Goal: Communication & Community: Share content

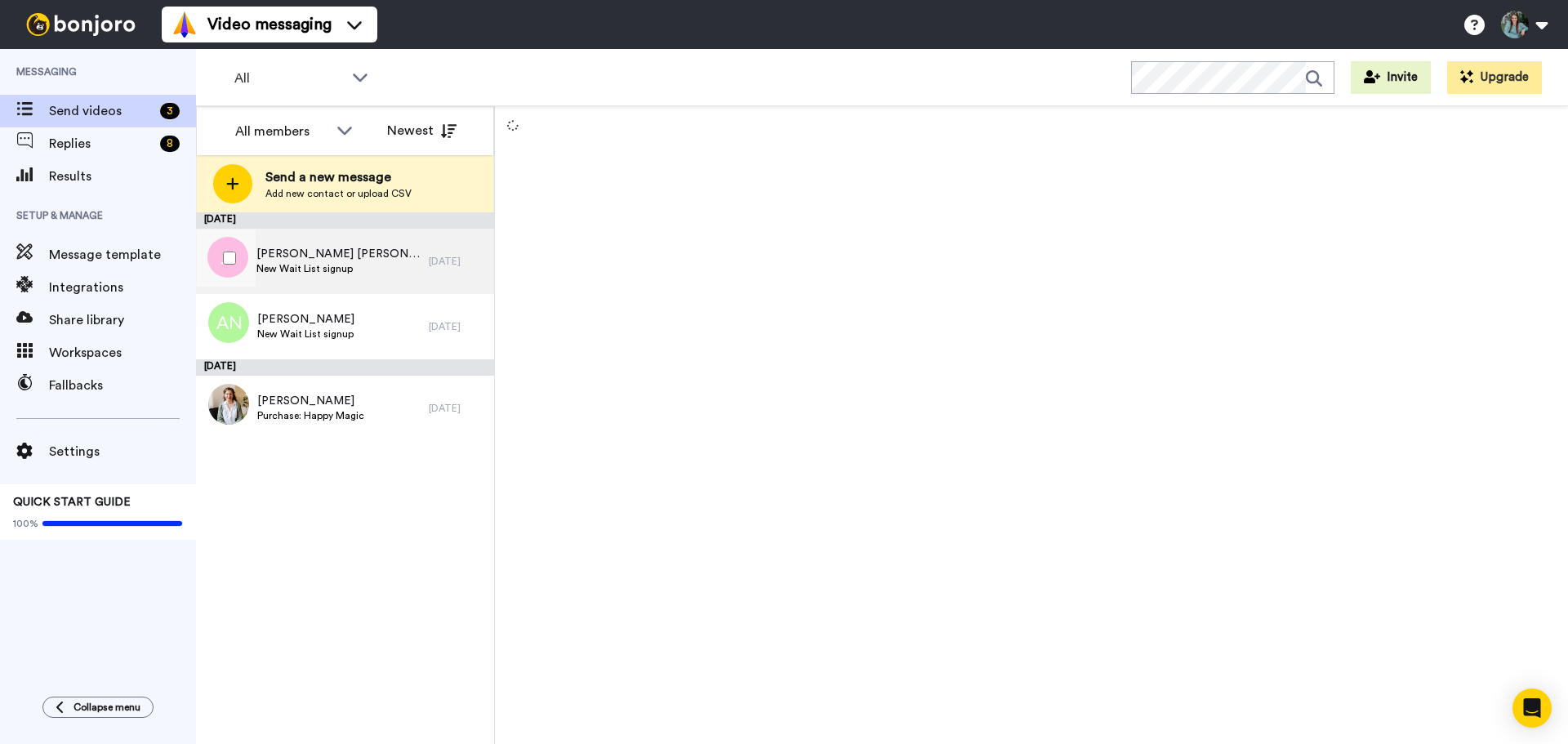
click at [316, 250] on span "Jena Jake" at bounding box center [338, 254] width 164 height 17
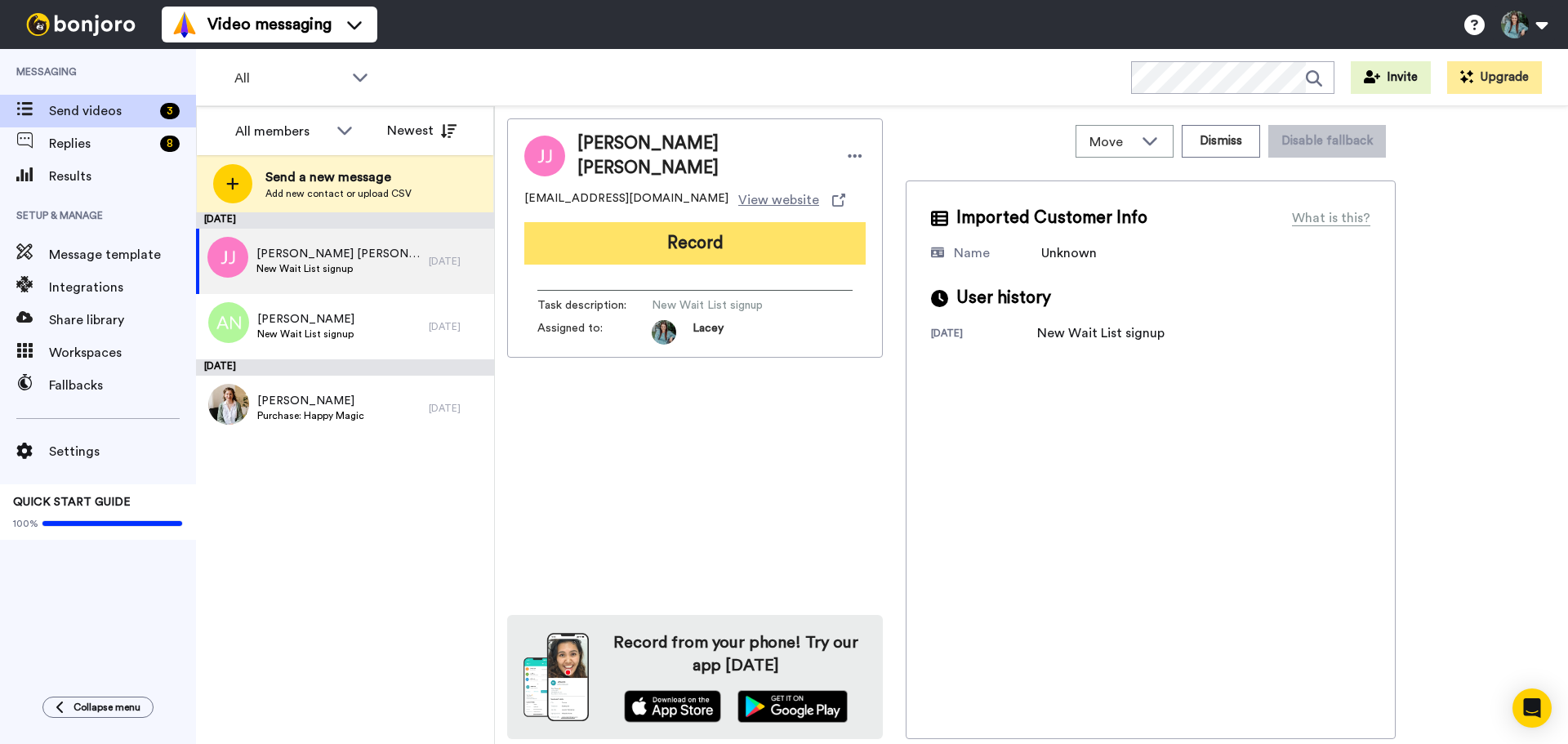
click at [726, 251] on button "Record" at bounding box center [695, 243] width 342 height 43
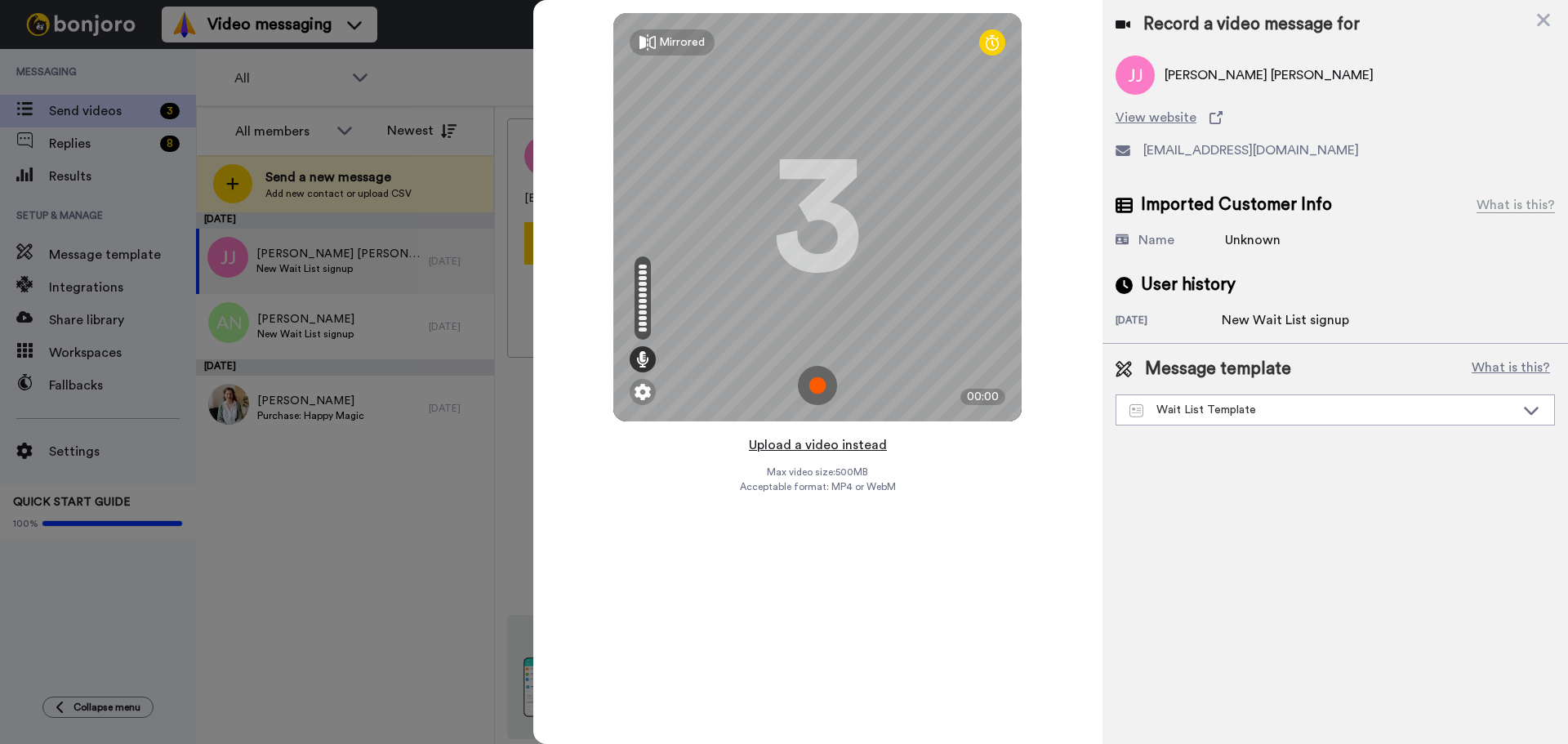
click at [832, 442] on button "Upload a video instead" at bounding box center [818, 445] width 147 height 21
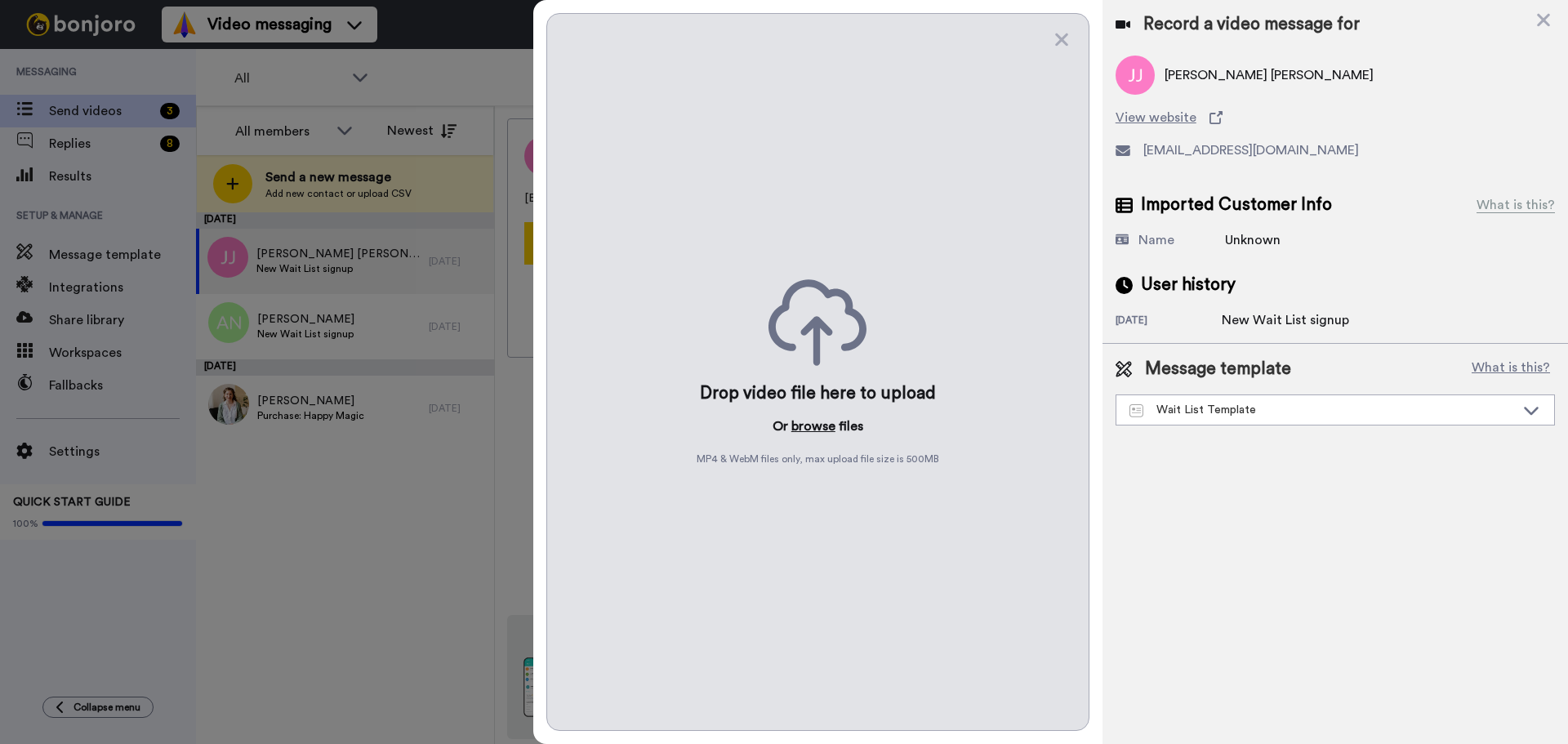
click at [810, 416] on button "browse" at bounding box center [813, 426] width 44 height 19
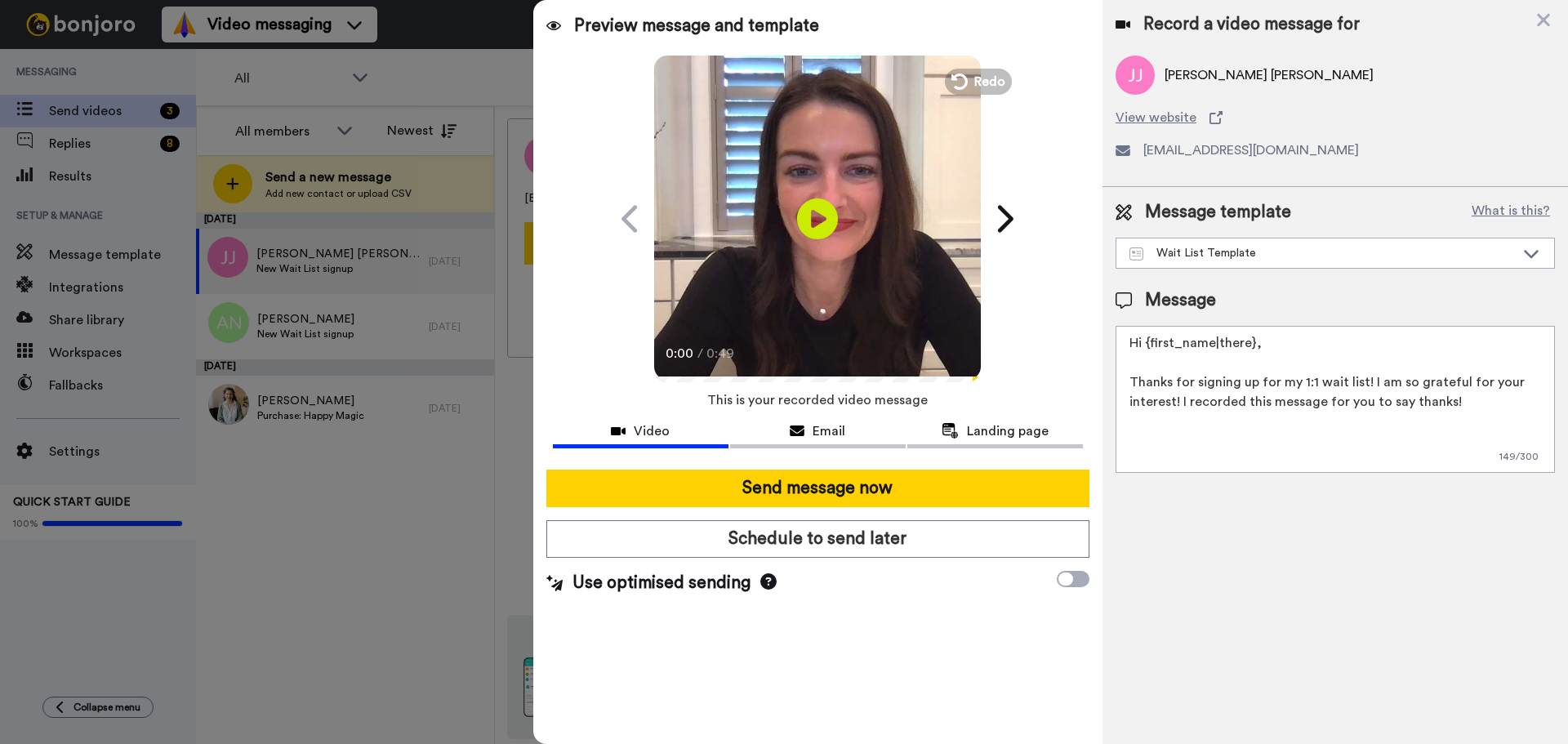
drag, startPoint x: 1252, startPoint y: 341, endPoint x: 1148, endPoint y: 345, distance: 104.1
click at [1148, 345] on textarea "Hi {first_name|there}, Thanks for signing up for my 1:1 wait list! I am so grat…" at bounding box center [1335, 400] width 440 height 147
click at [1354, 441] on textarea "Hi Jena, Thanks for signing up for my 1:1 wait list! I am so grateful for your …" at bounding box center [1335, 400] width 440 height 147
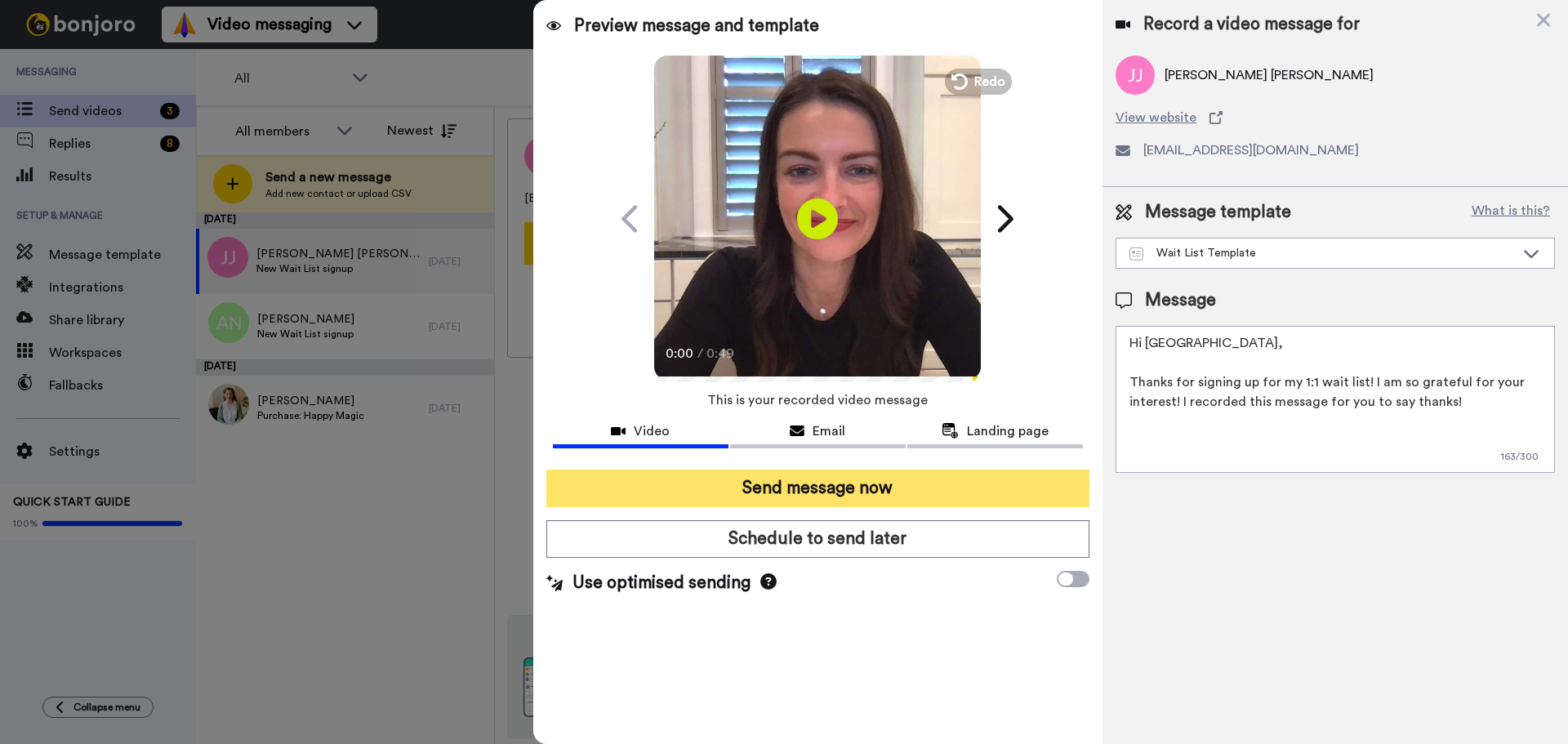
type textarea "Hi Jena, Thanks for signing up for my 1:1 wait list! I am so grateful for your …"
click at [824, 488] on button "Send message now" at bounding box center [818, 488] width 543 height 38
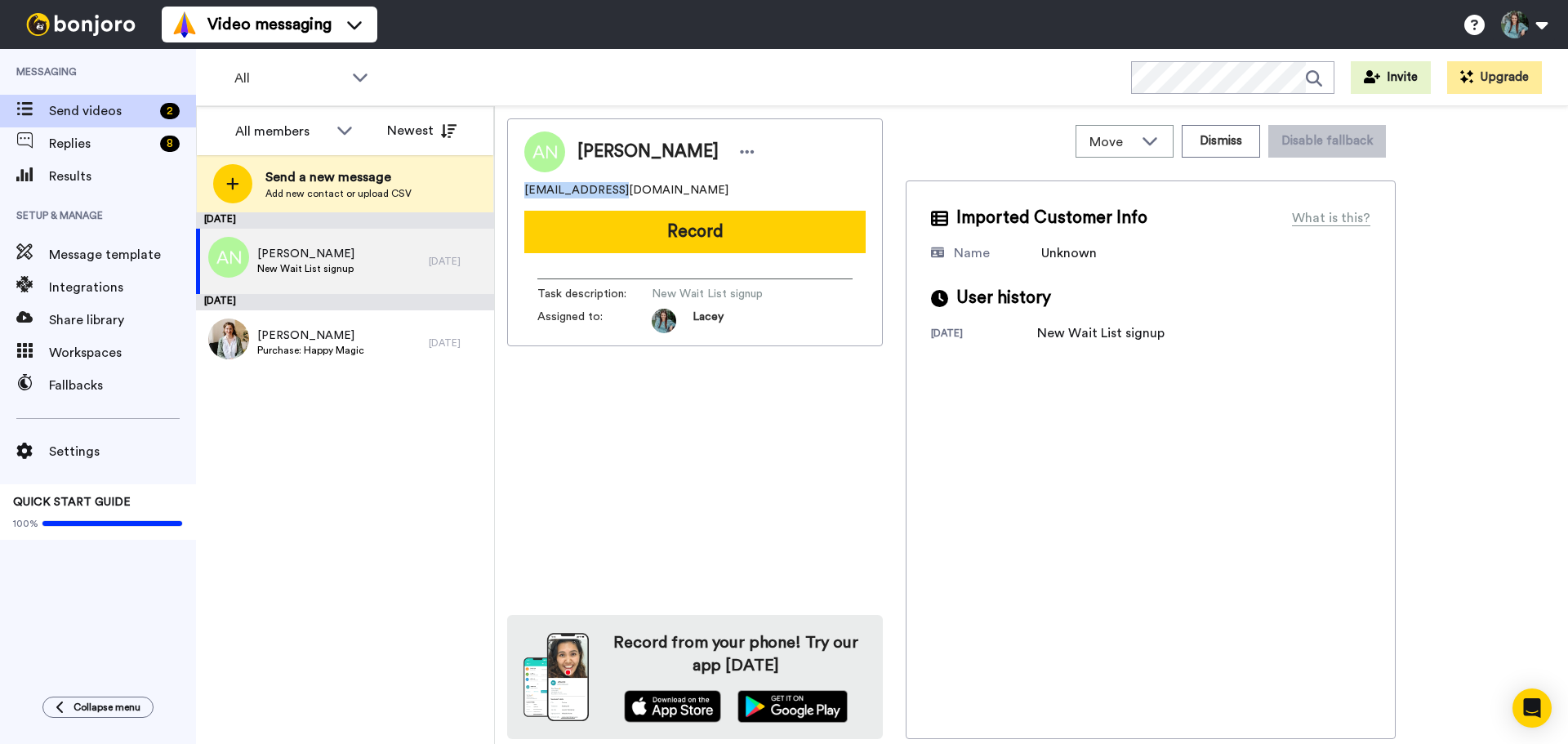
drag, startPoint x: 614, startPoint y: 188, endPoint x: 499, endPoint y: 174, distance: 115.8
click at [499, 174] on div "Move WORKSPACES View all Default Wait Listers + Add a new workspace Dismiss Dis…" at bounding box center [1031, 425] width 1073 height 638
copy span "mcnjoguoutreach"
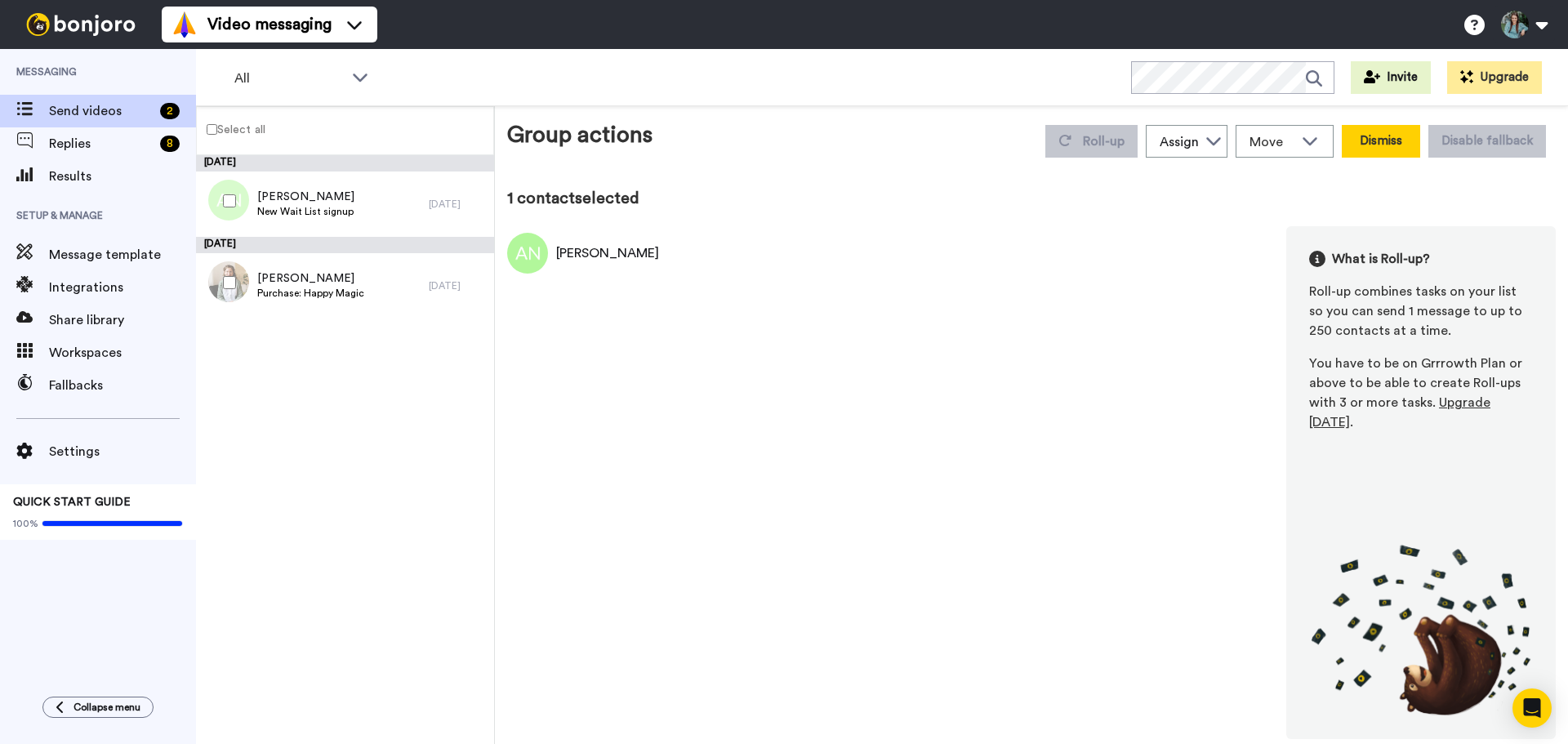
click at [1395, 138] on button "Dismiss" at bounding box center [1381, 141] width 79 height 33
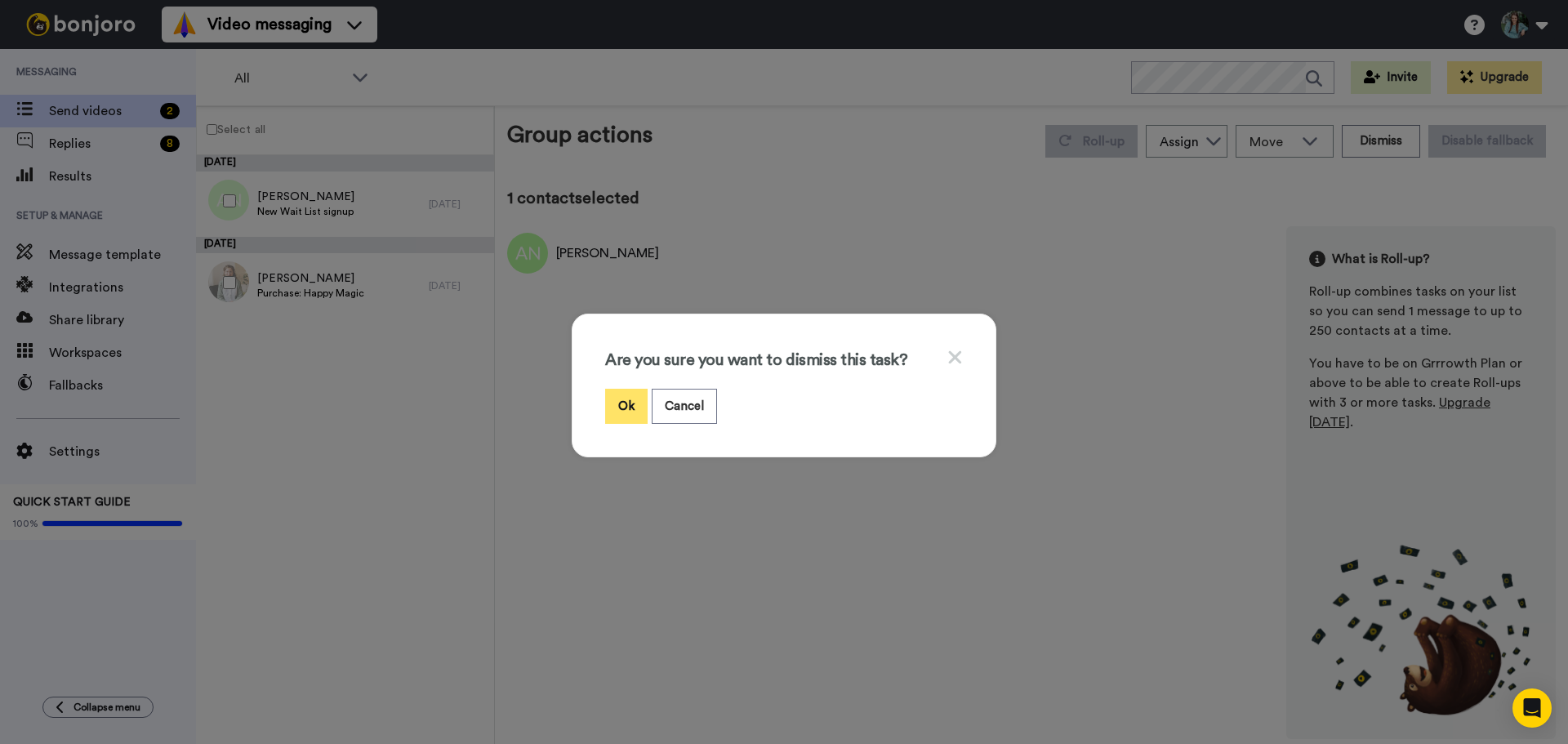
click at [612, 400] on button "Ok" at bounding box center [626, 406] width 43 height 35
